Goal: Information Seeking & Learning: Learn about a topic

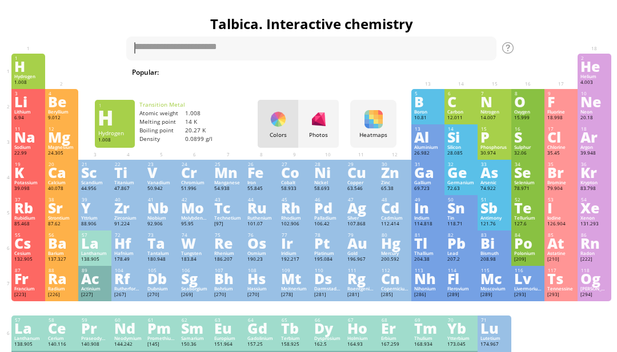
click at [166, 54] on textarea at bounding box center [311, 49] width 370 height 24
click at [160, 43] on textarea "*****" at bounding box center [311, 49] width 370 height 24
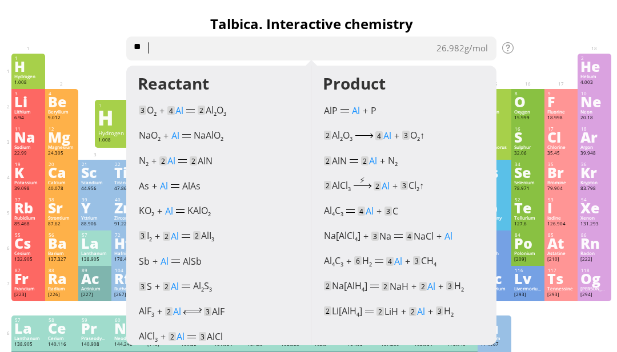
type textarea "*"
click at [146, 45] on textarea "**" at bounding box center [311, 49] width 370 height 24
type textarea "*"
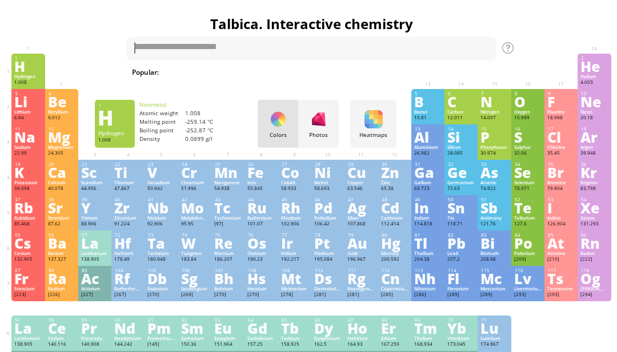
click at [22, 73] on div "H" at bounding box center [27, 66] width 27 height 13
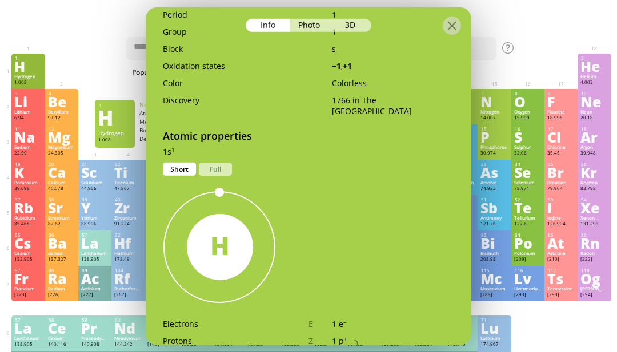
scroll to position [373, 0]
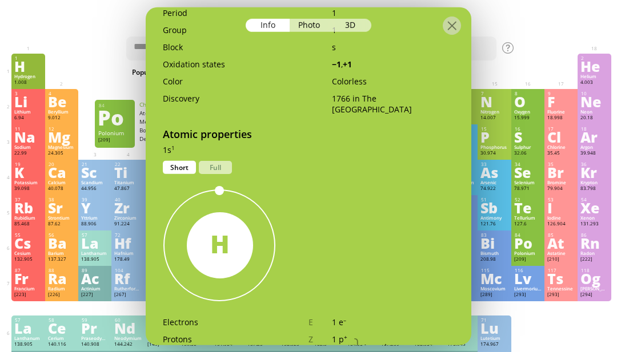
click at [537, 250] on div "Po" at bounding box center [527, 243] width 27 height 13
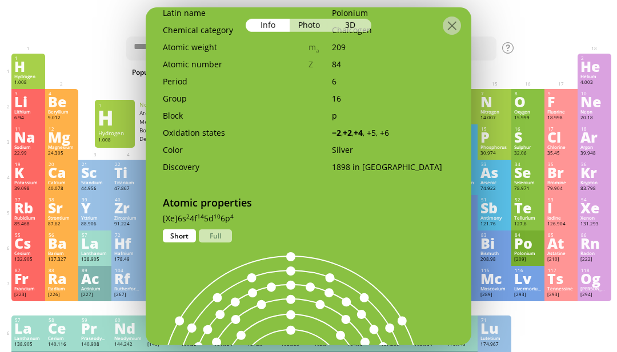
click at [21, 82] on div "1.008" at bounding box center [27, 82] width 27 height 7
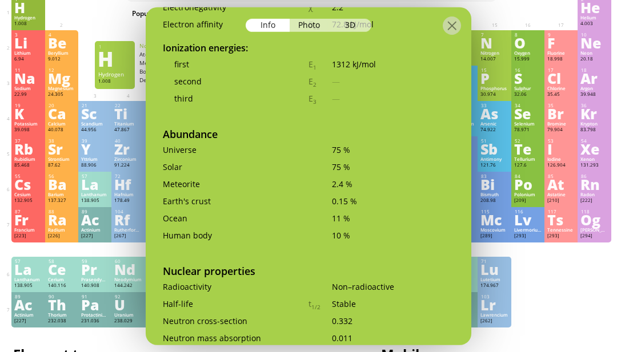
scroll to position [2050, 0]
click at [70, 364] on h1 "Element types" at bounding box center [167, 354] width 308 height 19
click at [69, 364] on h1 "Element types" at bounding box center [167, 354] width 308 height 19
click at [305, 23] on div "Photo" at bounding box center [309, 24] width 41 height 13
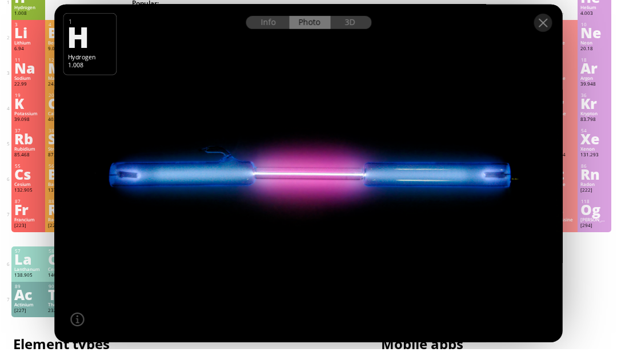
click at [356, 76] on div at bounding box center [308, 175] width 513 height 341
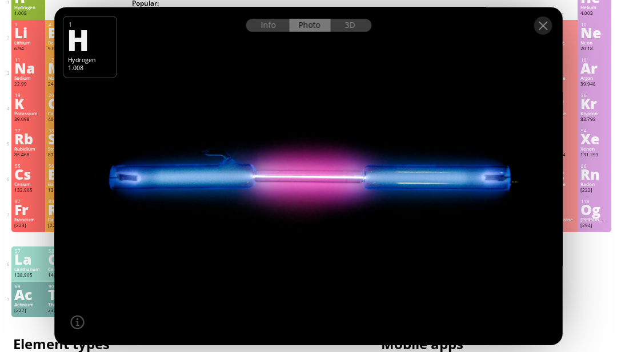
click at [358, 31] on div "3D" at bounding box center [350, 24] width 41 height 13
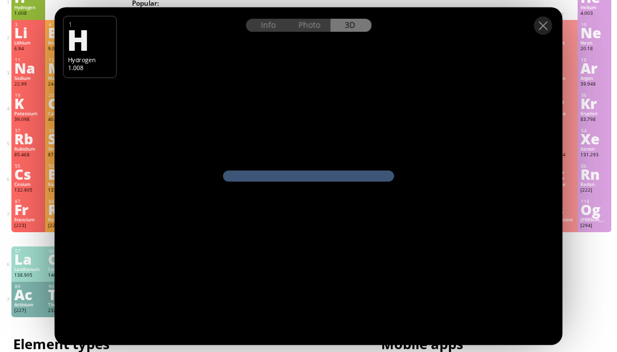
click at [269, 31] on div "Info" at bounding box center [268, 24] width 44 height 13
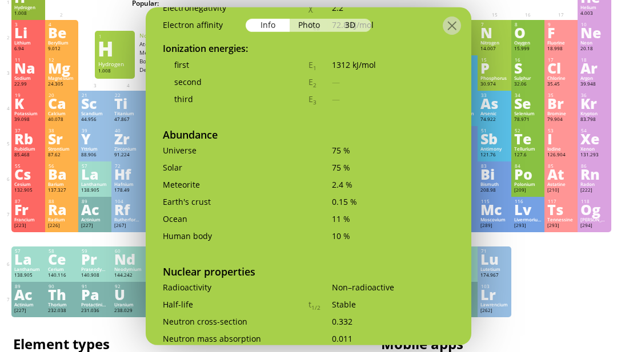
click at [455, 27] on div at bounding box center [452, 25] width 18 height 18
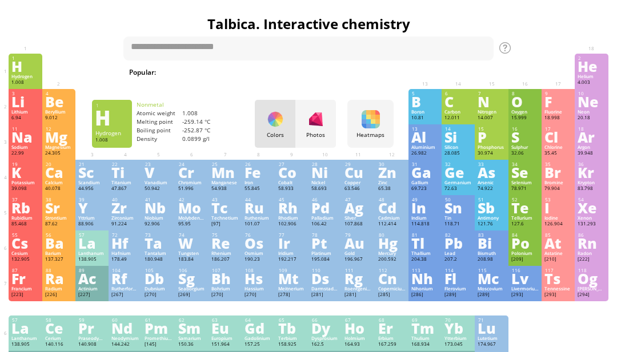
scroll to position [0, 2]
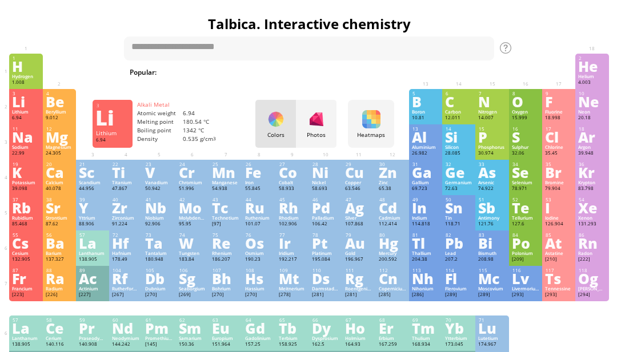
click at [21, 102] on div "Li" at bounding box center [25, 101] width 27 height 13
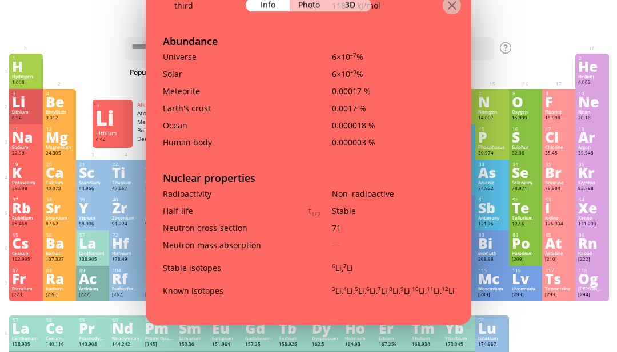
scroll to position [1794, 0]
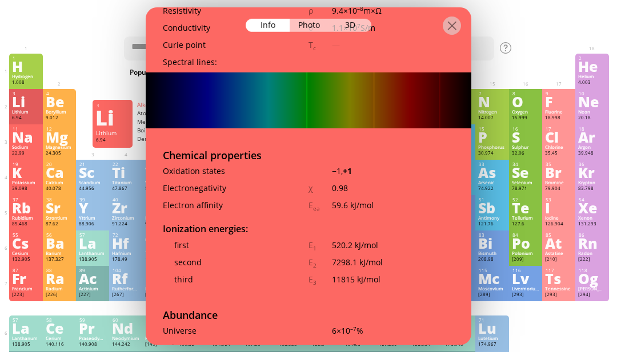
click at [313, 18] on div "Photo" at bounding box center [309, 24] width 41 height 13
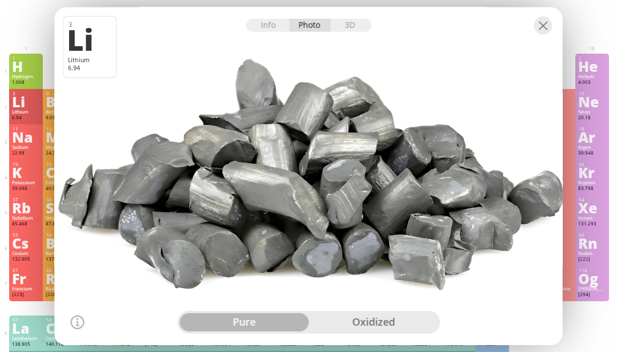
click at [375, 27] on div at bounding box center [309, 17] width 508 height 20
click at [353, 27] on div at bounding box center [309, 17] width 508 height 20
click at [358, 31] on div "3D" at bounding box center [350, 24] width 41 height 13
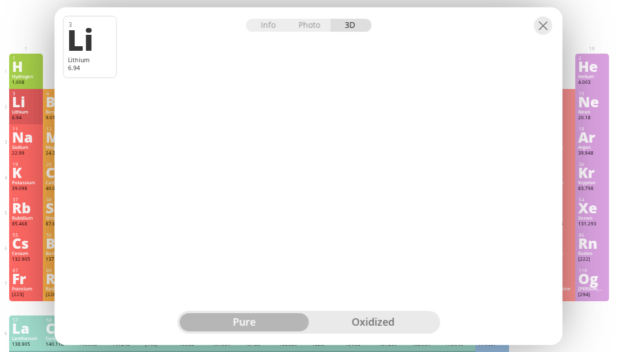
scroll to position [0, 3]
click at [409, 332] on div "oxidized" at bounding box center [372, 322] width 129 height 18
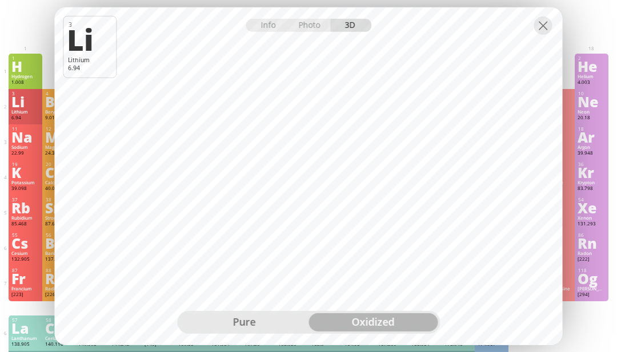
click at [543, 34] on div at bounding box center [543, 25] width 18 height 18
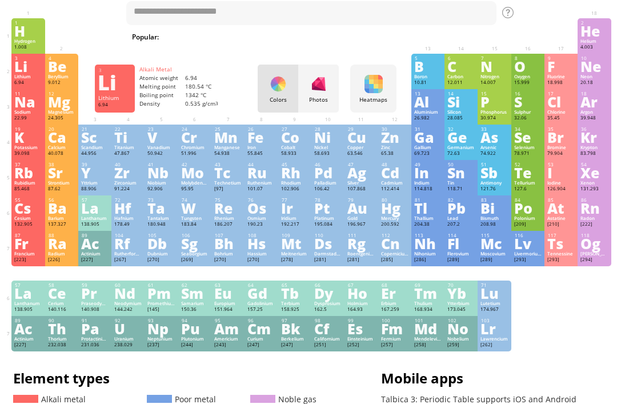
scroll to position [0, 0]
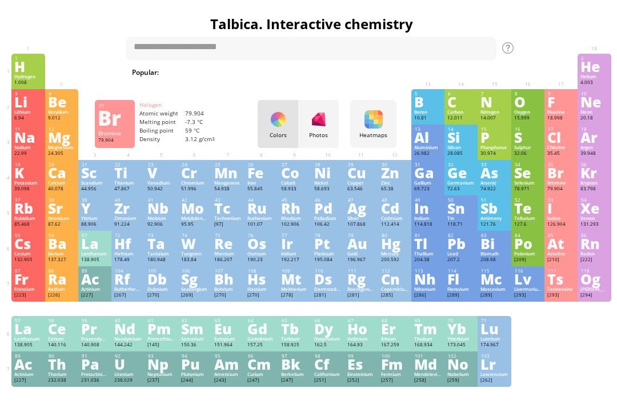
click at [554, 192] on div "79.904" at bounding box center [560, 189] width 27 height 7
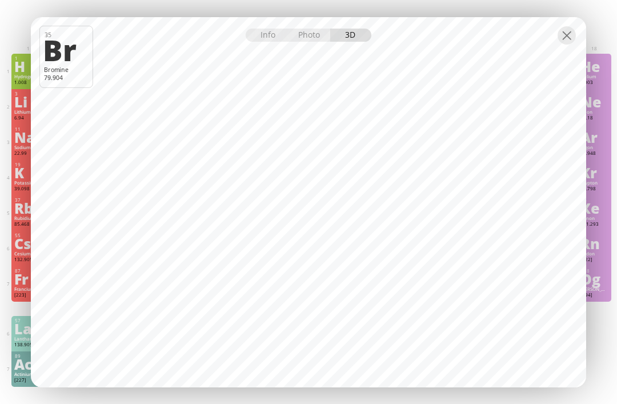
click at [279, 34] on div "Info" at bounding box center [268, 35] width 44 height 13
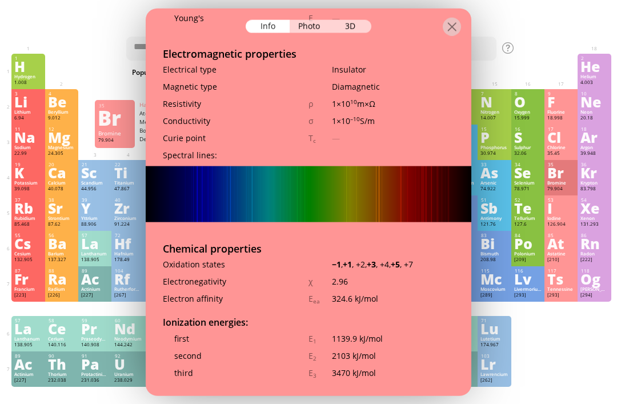
click at [315, 34] on div "35 Br Bromine 79.904 Heavy reddish–brown liquid with a strong unpleasant odor. …" at bounding box center [308, 202] width 325 height 388
click at [308, 19] on div "Photo" at bounding box center [309, 25] width 41 height 13
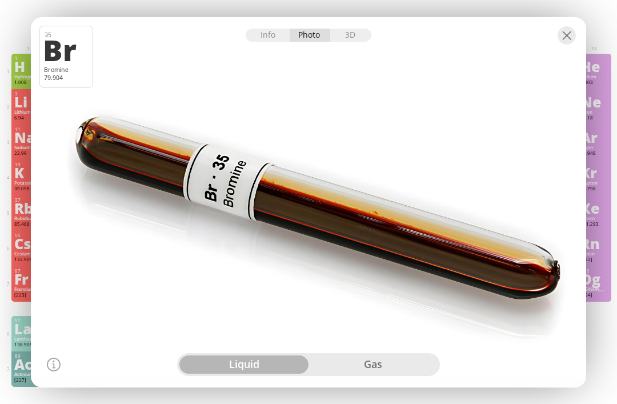
click at [562, 31] on div at bounding box center [566, 35] width 18 height 18
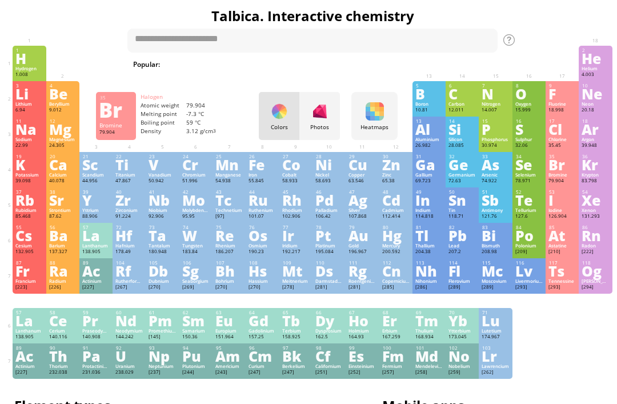
scroll to position [7, 0]
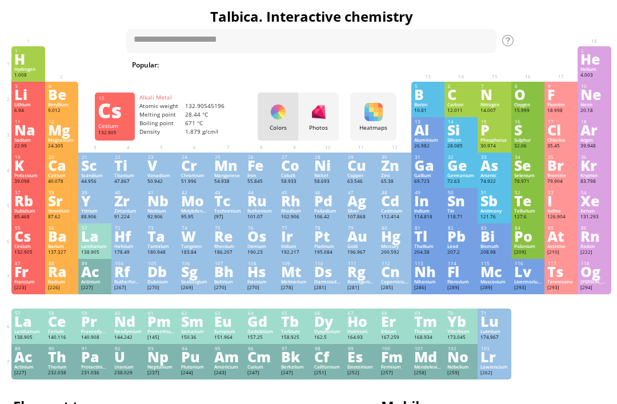
click at [35, 242] on div "Cs" at bounding box center [27, 236] width 27 height 13
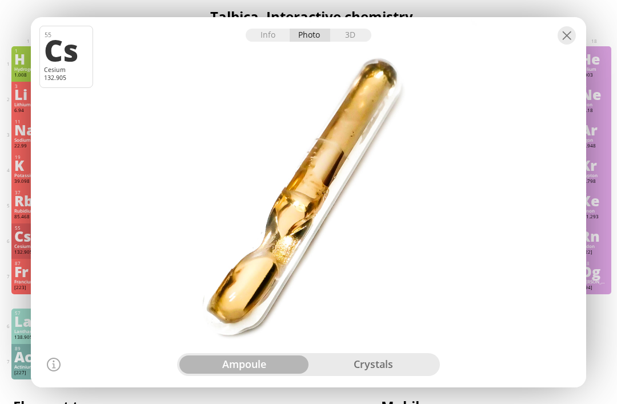
click at [564, 45] on div at bounding box center [566, 35] width 18 height 18
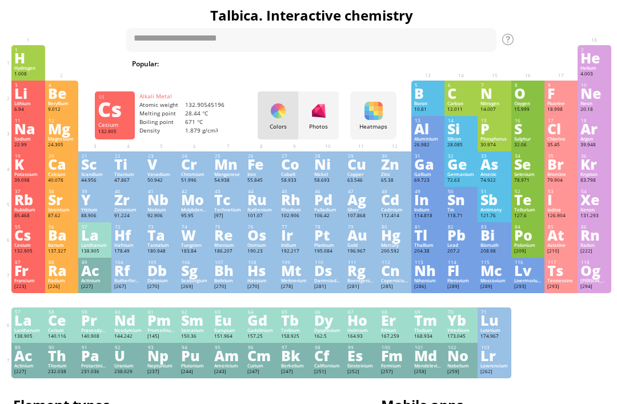
scroll to position [0, 0]
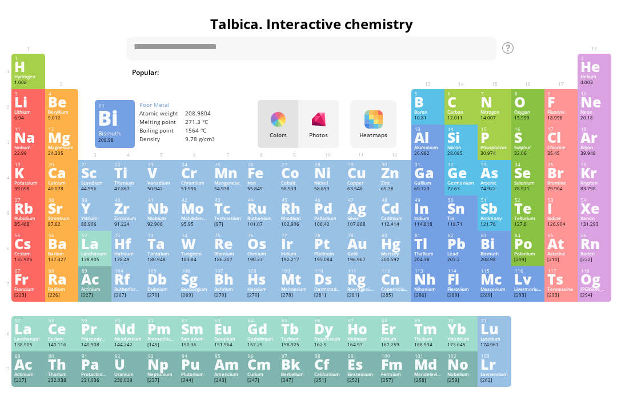
click at [499, 250] on div "Bi" at bounding box center [493, 243] width 27 height 13
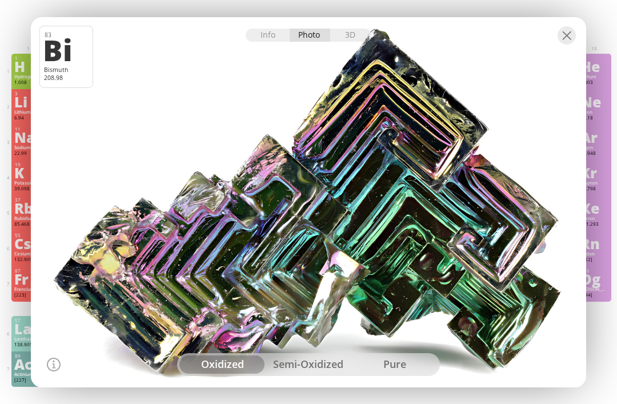
click at [413, 356] on div "pure" at bounding box center [394, 364] width 86 height 18
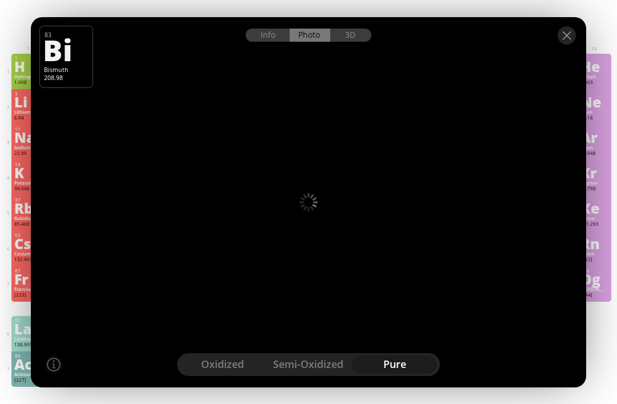
click at [411, 371] on div "pure" at bounding box center [394, 364] width 86 height 18
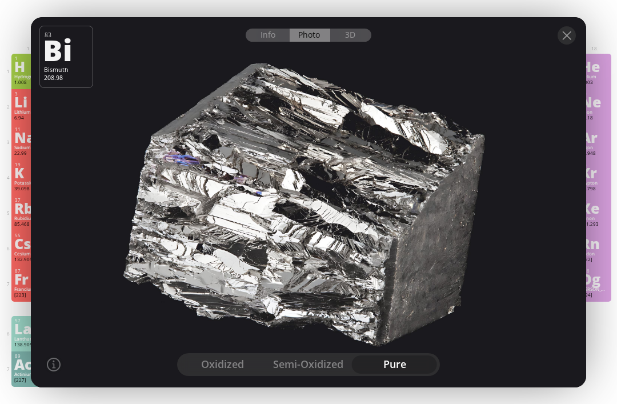
click at [333, 357] on div "semi-oxidized" at bounding box center [309, 364] width 86 height 18
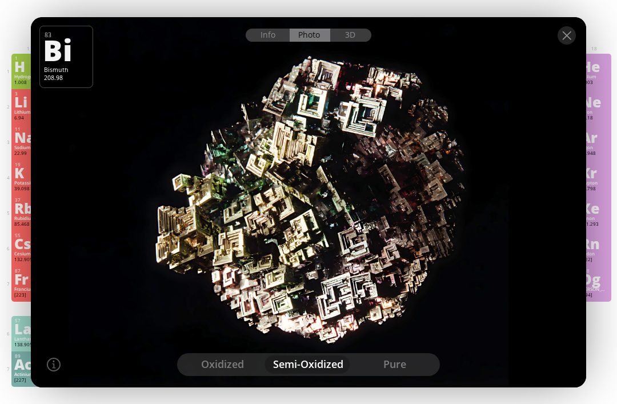
click at [361, 33] on div "3D" at bounding box center [350, 35] width 41 height 13
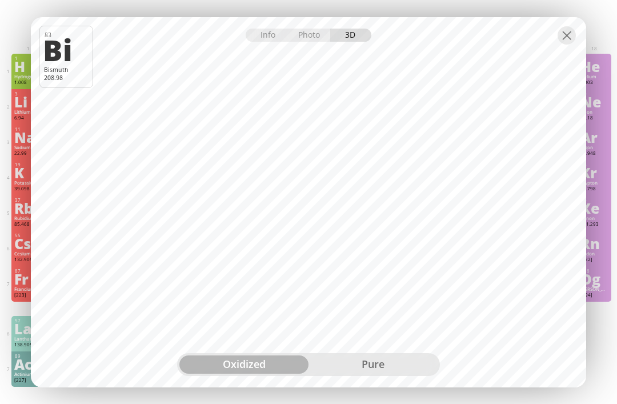
click at [398, 357] on div "pure" at bounding box center [372, 364] width 129 height 18
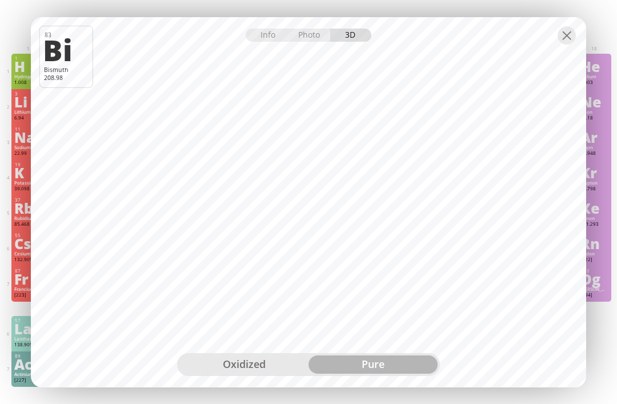
click at [271, 23] on div at bounding box center [308, 27] width 555 height 20
click at [258, 35] on div "Info" at bounding box center [268, 35] width 44 height 13
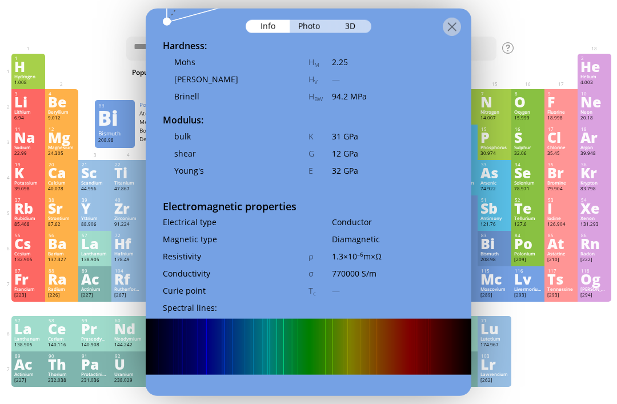
click at [451, 17] on div at bounding box center [452, 26] width 18 height 18
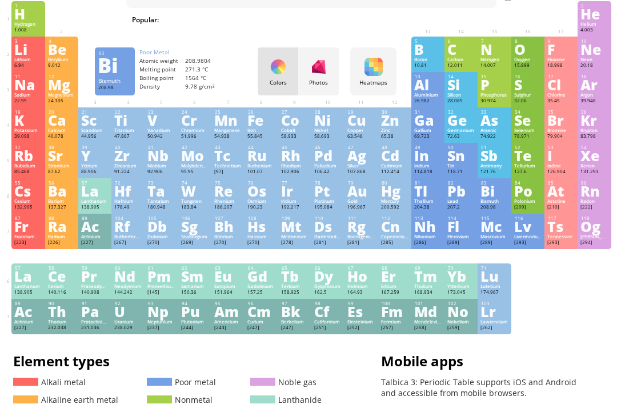
scroll to position [52, 0]
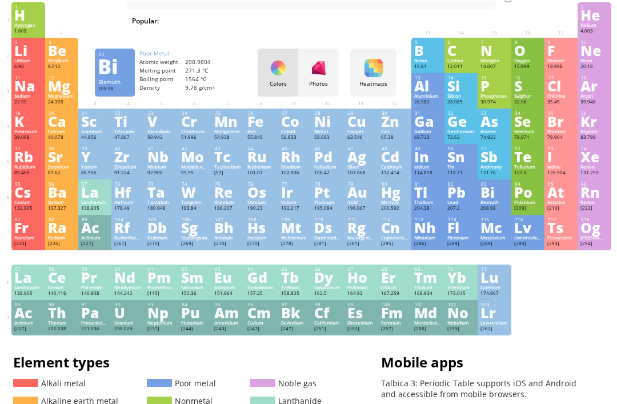
click at [11, 250] on div "87 Fr Francium [223] +1 +1 N/A N/A N/A [Rn]7s 1 88 Ra Radium [226] +2 +2 700 °C…" at bounding box center [310, 231] width 599 height 35
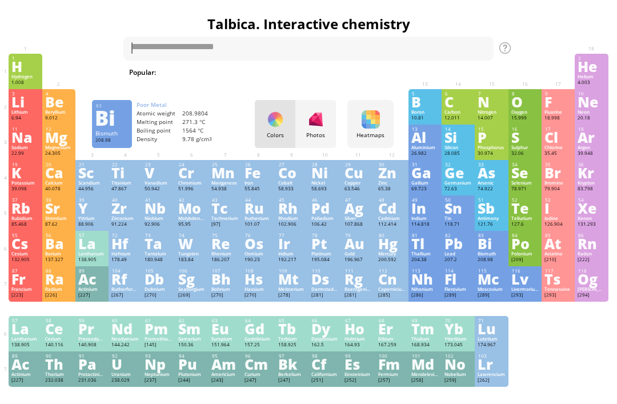
click at [558, 37] on div "Summary Molecular formula Molecular weight Exact mass Monoisotopic mass Classif…" at bounding box center [308, 371] width 617 height 737
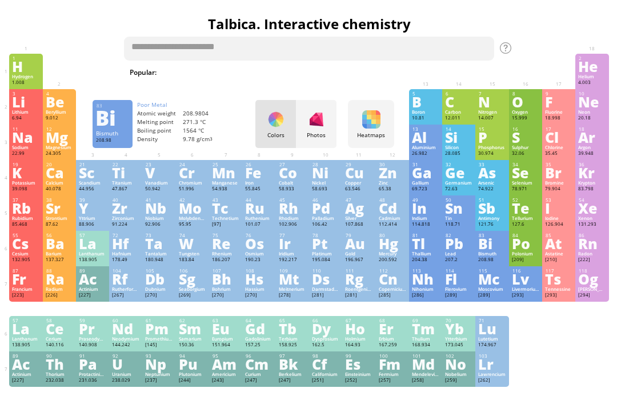
click at [316, 50] on textarea at bounding box center [309, 49] width 370 height 24
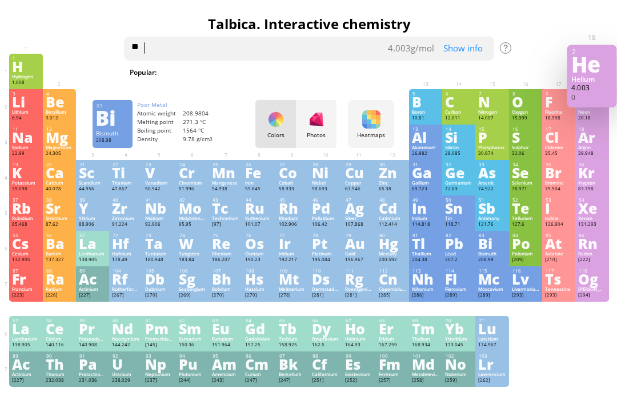
type textarea "*"
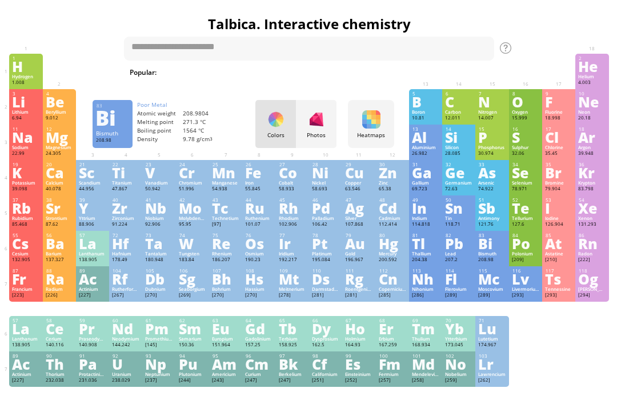
click at [600, 65] on div "He" at bounding box center [591, 63] width 41 height 19
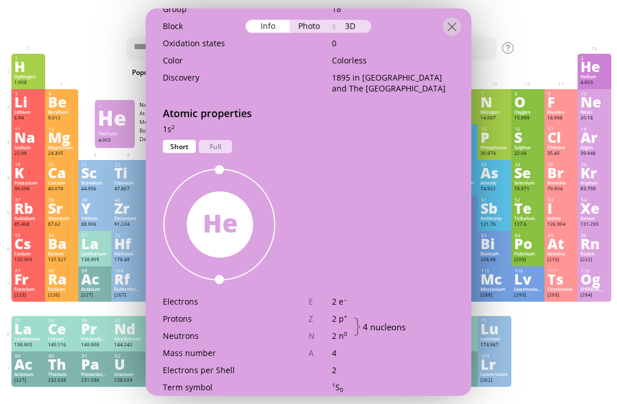
scroll to position [375, 0]
